Goal: Check status

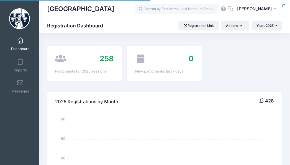
select select
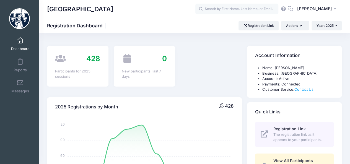
click at [24, 39] on link "Dashboard" at bounding box center [20, 43] width 26 height 19
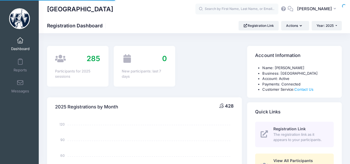
select select
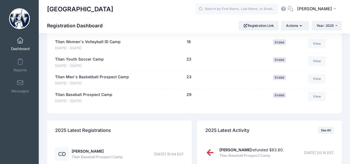
scroll to position [564, 0]
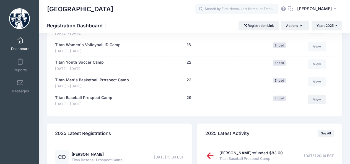
click at [321, 99] on link "View" at bounding box center [317, 99] width 18 height 9
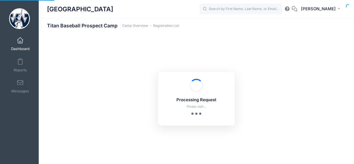
select select "10"
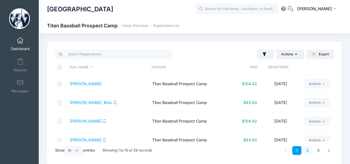
click at [311, 151] on link "2" at bounding box center [307, 150] width 9 height 9
click at [319, 151] on link "3" at bounding box center [318, 150] width 9 height 9
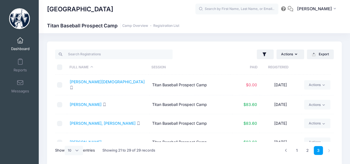
scroll to position [100, 0]
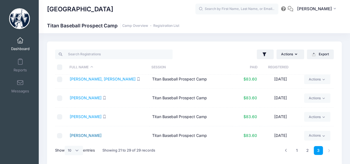
click at [87, 133] on link "[PERSON_NAME]" at bounding box center [86, 135] width 32 height 5
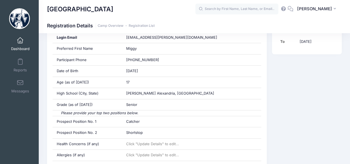
scroll to position [150, 0]
